Goal: Communication & Community: Participate in discussion

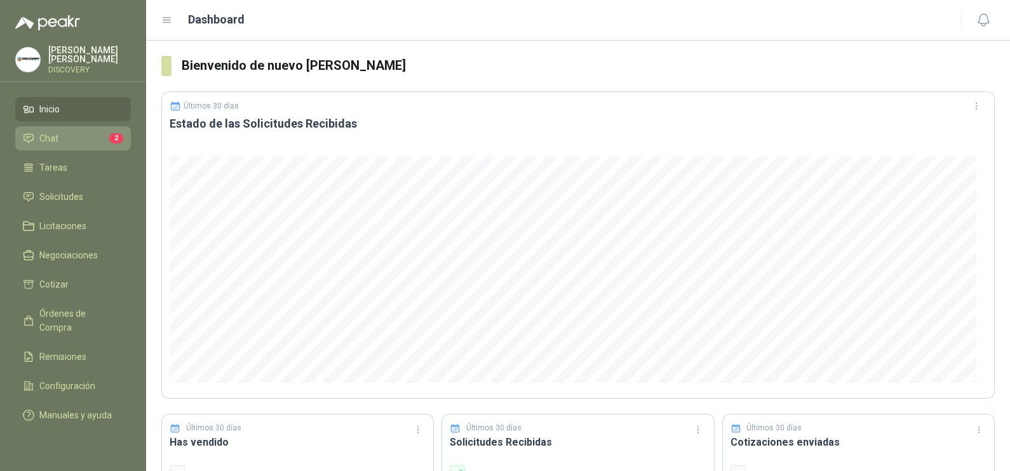
click at [84, 135] on li "Chat 2" at bounding box center [73, 138] width 100 height 14
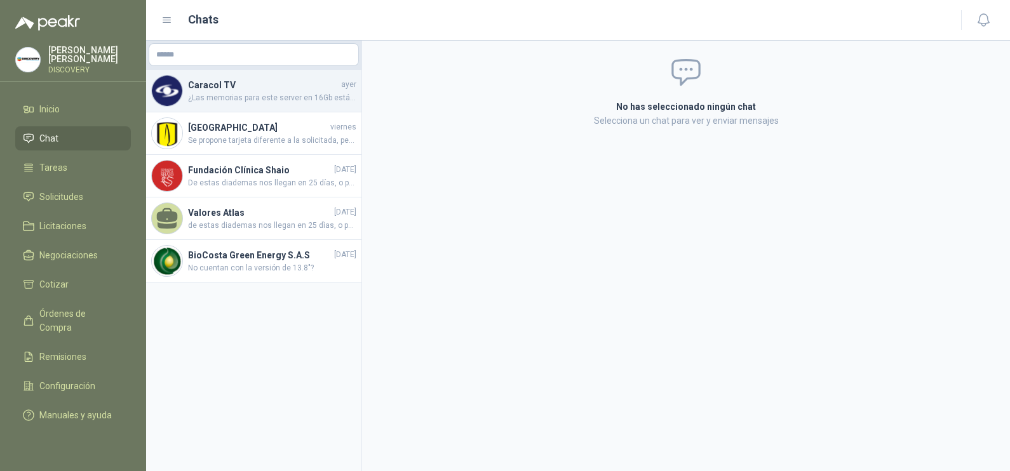
click at [241, 78] on h4 "Caracol TV" at bounding box center [263, 85] width 151 height 14
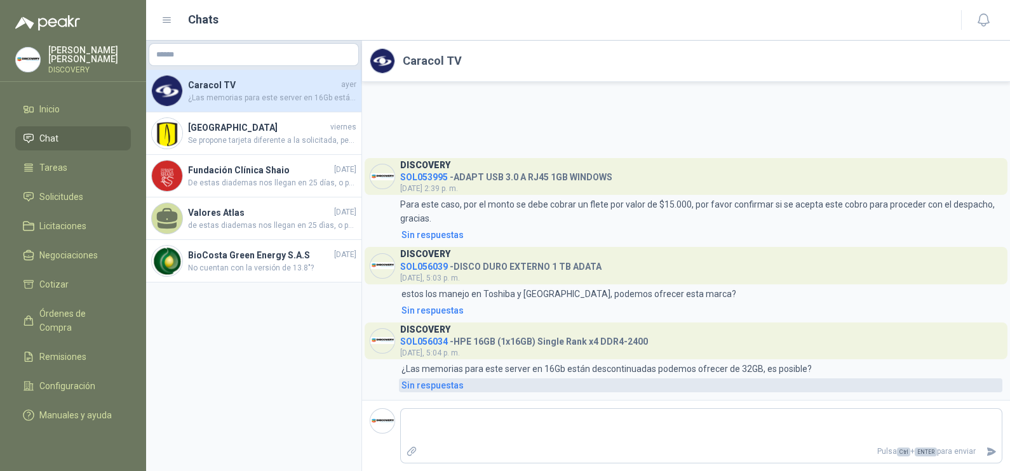
click at [445, 385] on div "Sin respuestas" at bounding box center [432, 386] width 62 height 14
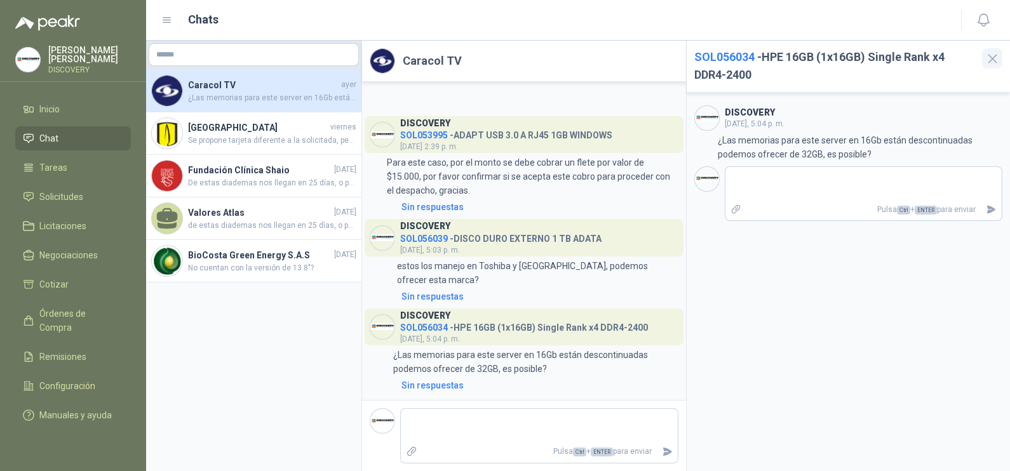
click at [997, 48] on button "button" at bounding box center [992, 58] width 20 height 20
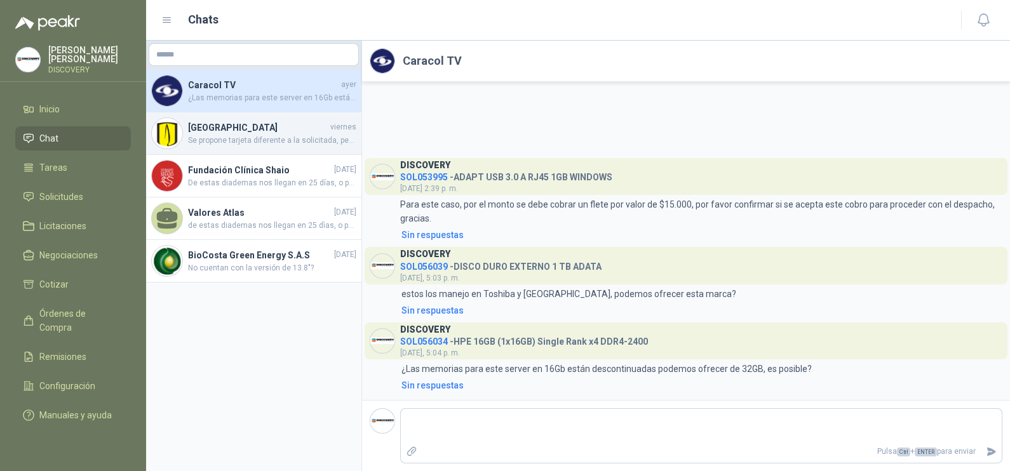
click at [251, 138] on span "Se propone tarjeta diferente a la solicitada, pero sería la más similar que pod…" at bounding box center [272, 141] width 168 height 12
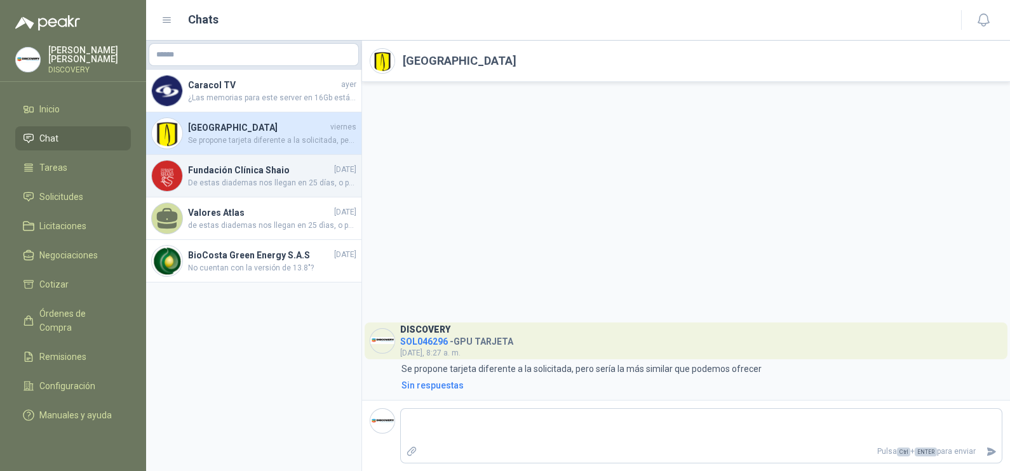
click at [229, 171] on h4 "Fundación Clínica Shaio" at bounding box center [260, 170] width 144 height 14
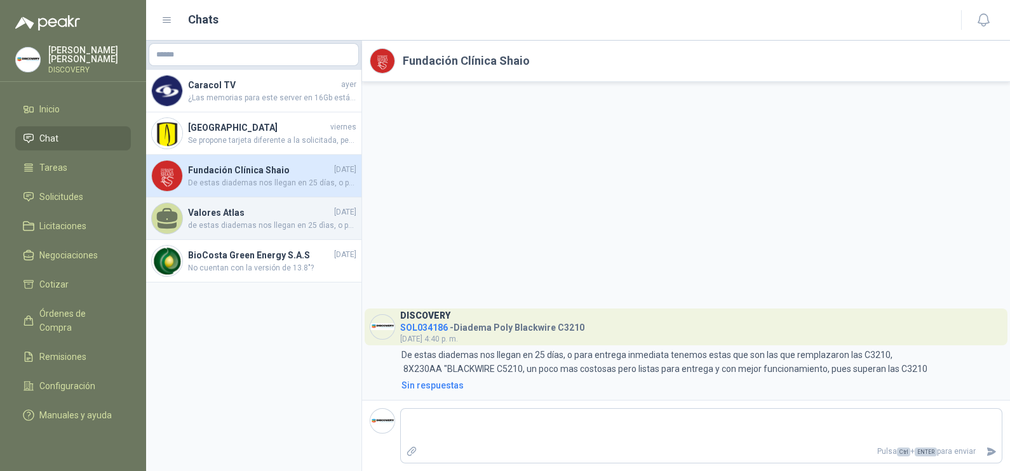
click at [229, 232] on div "Valores Atlas [DATE] de estas diademas nos llegan en 25 dìas, o para entrega in…" at bounding box center [253, 219] width 215 height 43
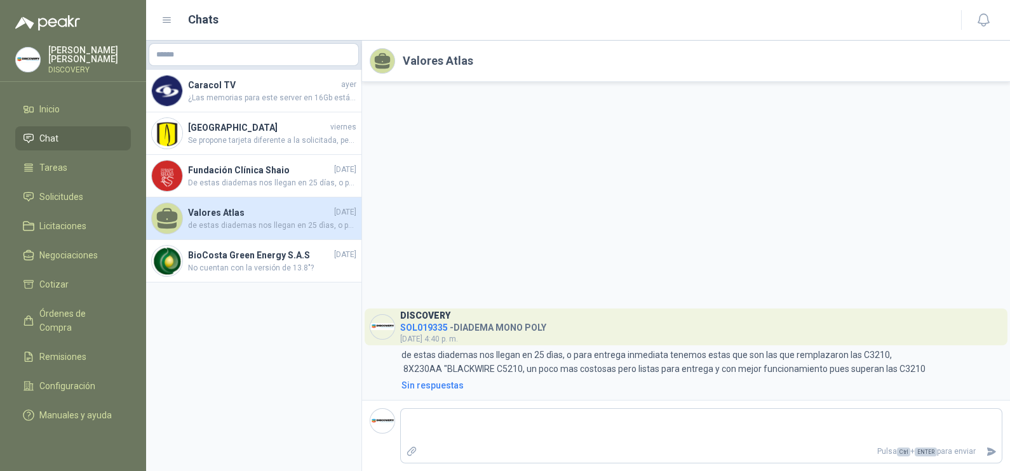
click at [58, 126] on link "Chat" at bounding box center [73, 138] width 116 height 24
